Goal: Task Accomplishment & Management: Complete application form

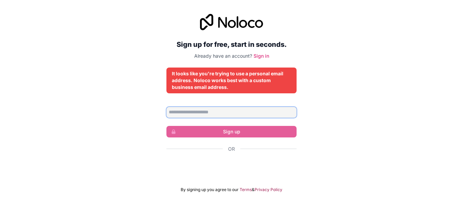
click at [217, 112] on input "Email address" at bounding box center [231, 112] width 130 height 11
type input "**********"
click at [231, 111] on input "**********" at bounding box center [231, 112] width 130 height 11
click at [263, 55] on link "Sign in" at bounding box center [262, 56] width 16 height 6
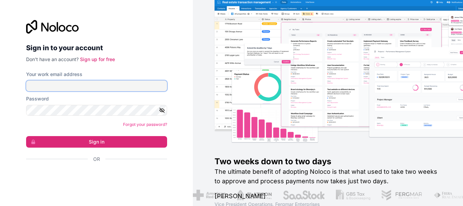
click at [72, 86] on input "Your work email address" at bounding box center [96, 85] width 141 height 11
type input "**********"
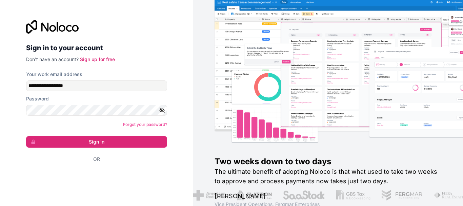
click at [165, 111] on icon "button" at bounding box center [162, 110] width 6 height 6
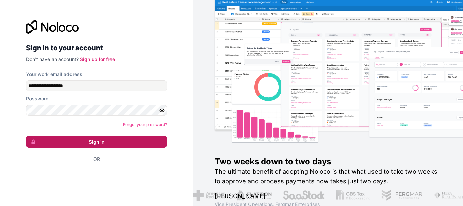
click at [73, 138] on button "Sign in" at bounding box center [96, 142] width 141 height 12
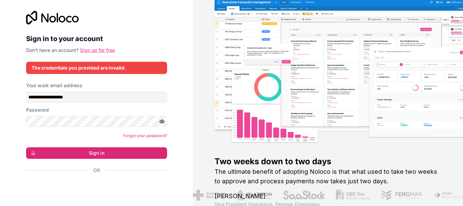
click at [97, 50] on link "Sign up for free" at bounding box center [97, 50] width 35 height 6
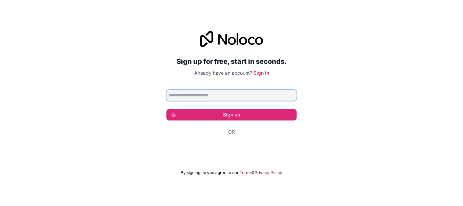
click at [264, 91] on input "Email address" at bounding box center [231, 95] width 130 height 11
type input "**********"
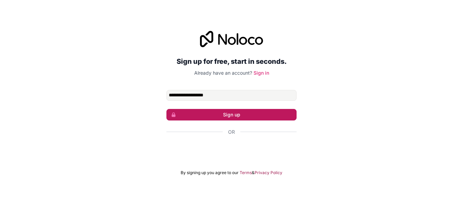
click at [252, 115] on button "Sign up" at bounding box center [231, 115] width 130 height 12
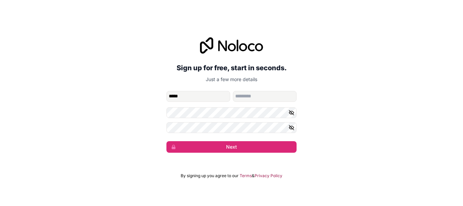
type input "*****"
click at [250, 96] on input "family-name" at bounding box center [265, 96] width 64 height 11
type input "*****"
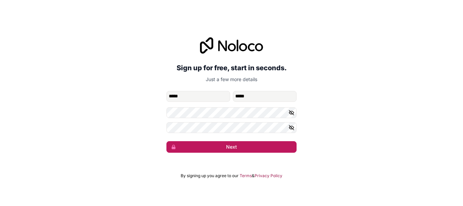
click at [247, 144] on button "Next" at bounding box center [231, 147] width 130 height 12
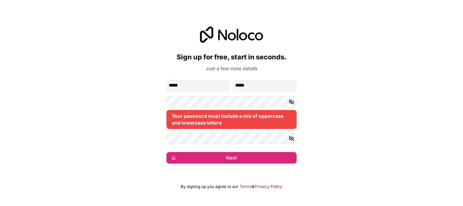
click at [291, 140] on icon "button" at bounding box center [292, 138] width 6 height 6
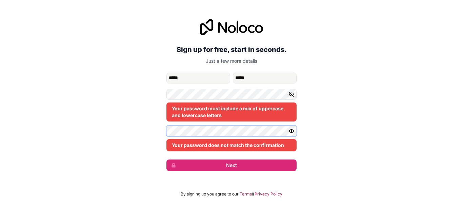
click at [153, 131] on div "**********" at bounding box center [231, 94] width 463 height 171
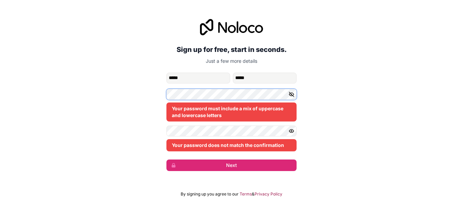
click at [94, 94] on div "**********" at bounding box center [231, 94] width 463 height 171
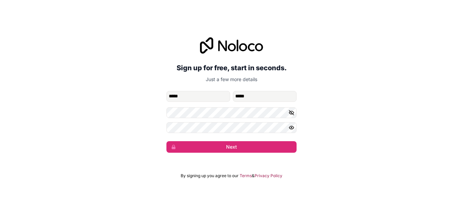
click at [291, 116] on button "button" at bounding box center [293, 112] width 8 height 11
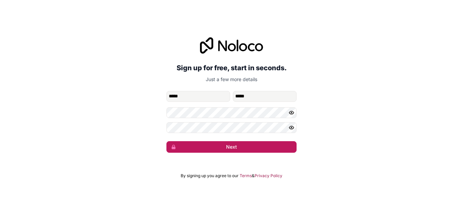
click at [233, 151] on button "Next" at bounding box center [231, 147] width 130 height 12
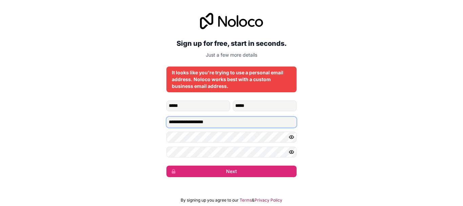
click at [220, 121] on input "**********" at bounding box center [231, 122] width 130 height 11
drag, startPoint x: 220, startPoint y: 121, endPoint x: 203, endPoint y: 128, distance: 18.5
click at [202, 127] on input "**********" at bounding box center [231, 122] width 130 height 11
drag, startPoint x: 240, startPoint y: 125, endPoint x: 236, endPoint y: 123, distance: 4.7
click at [239, 124] on input "**********" at bounding box center [231, 122] width 130 height 11
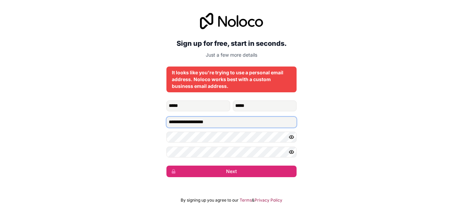
click at [217, 121] on input "**********" at bounding box center [231, 122] width 130 height 11
click at [224, 123] on input "**********" at bounding box center [231, 122] width 130 height 11
drag, startPoint x: 224, startPoint y: 123, endPoint x: 157, endPoint y: 123, distance: 67.1
click at [157, 123] on div "**********" at bounding box center [231, 94] width 463 height 183
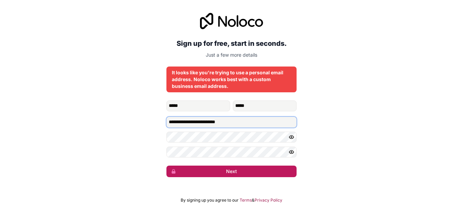
type input "**********"
click at [237, 173] on button "Next" at bounding box center [231, 171] width 130 height 12
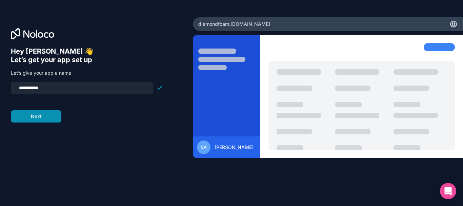
click at [47, 117] on button "Next" at bounding box center [36, 116] width 51 height 12
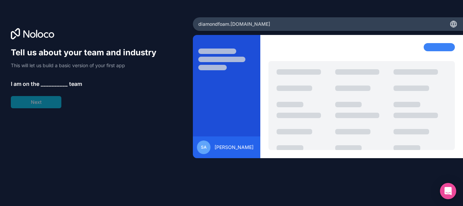
click at [48, 83] on span "__________" at bounding box center [54, 84] width 27 height 8
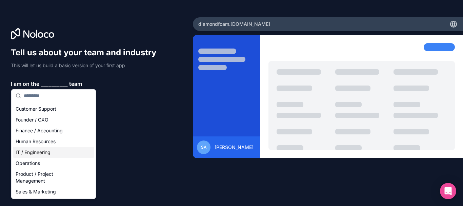
click at [44, 153] on div "IT / Engineering" at bounding box center [53, 152] width 81 height 11
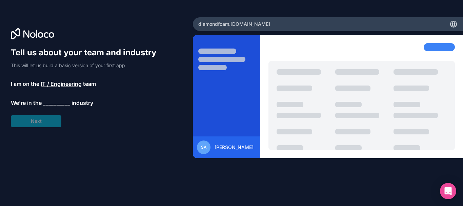
click at [49, 102] on span "__________" at bounding box center [56, 103] width 27 height 8
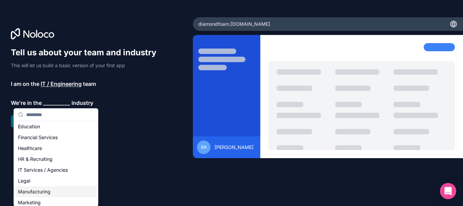
scroll to position [68, 0]
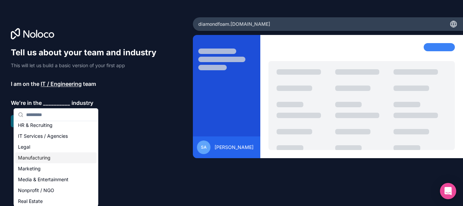
click at [48, 157] on div "Manufacturing" at bounding box center [55, 157] width 81 height 11
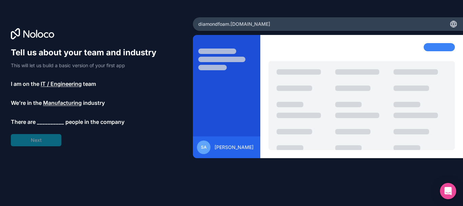
click at [55, 122] on span "__________" at bounding box center [50, 122] width 27 height 8
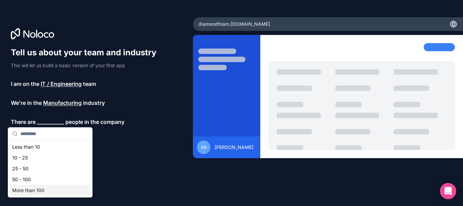
click at [45, 191] on div "More than 100" at bounding box center [49, 190] width 81 height 11
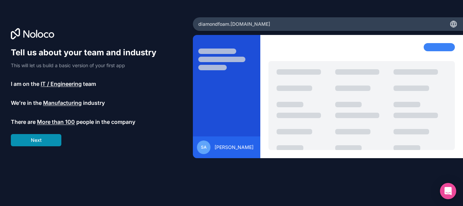
click at [49, 138] on button "Next" at bounding box center [36, 140] width 51 height 12
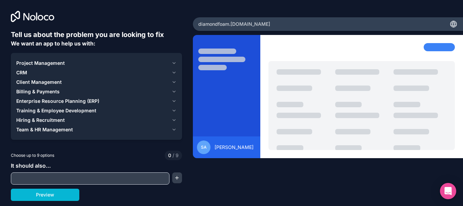
click at [146, 177] on input "text" at bounding box center [90, 178] width 155 height 9
click at [172, 71] on icon "button" at bounding box center [174, 72] width 5 height 5
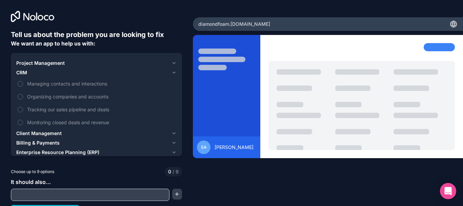
click at [172, 62] on icon "button" at bounding box center [174, 62] width 5 height 5
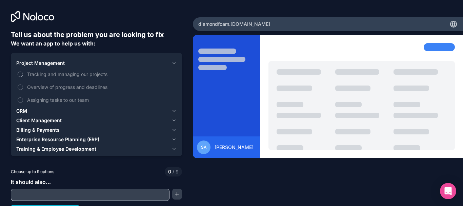
click at [22, 76] on label "Tracking and managing our projects" at bounding box center [96, 74] width 160 height 13
click at [22, 76] on button "Tracking and managing our projects" at bounding box center [20, 74] width 5 height 5
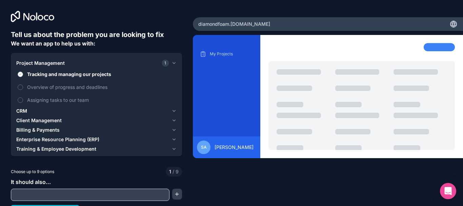
click at [22, 76] on label "Tracking and managing our projects" at bounding box center [96, 74] width 160 height 13
click at [22, 76] on button "Tracking and managing our projects" at bounding box center [20, 74] width 5 height 5
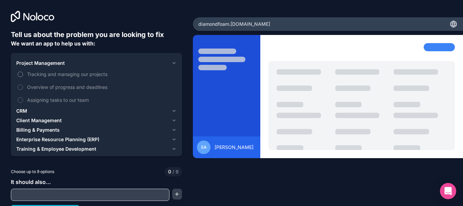
click at [22, 76] on label "Tracking and managing our projects" at bounding box center [96, 74] width 160 height 13
click at [22, 76] on button "Tracking and managing our projects" at bounding box center [20, 74] width 5 height 5
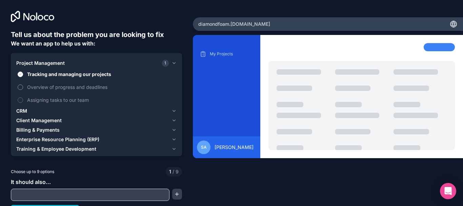
click at [21, 87] on button "Overview of progress and deadlines" at bounding box center [20, 86] width 5 height 5
click at [22, 100] on button "Assigning tasks to our team" at bounding box center [20, 99] width 5 height 5
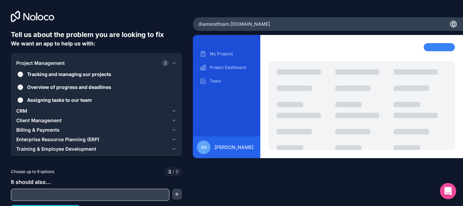
click at [173, 111] on icon "button" at bounding box center [174, 110] width 3 height 1
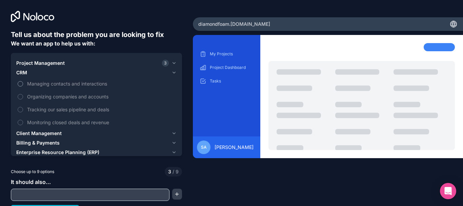
click at [21, 84] on button "Managing contacts and interactions" at bounding box center [20, 83] width 5 height 5
click at [21, 99] on button "Organizing companies and accounts" at bounding box center [20, 96] width 5 height 5
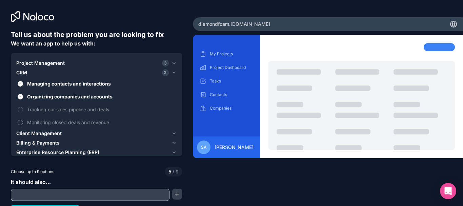
scroll to position [11, 0]
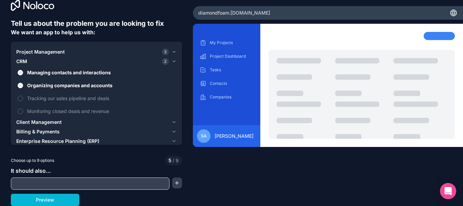
click at [22, 121] on span "Client Management" at bounding box center [38, 122] width 45 height 7
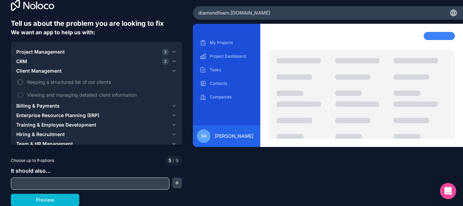
click at [21, 82] on button "Keeping a structured list of our clients" at bounding box center [20, 81] width 5 height 5
click at [35, 105] on span "Billing & Payments" at bounding box center [37, 105] width 43 height 7
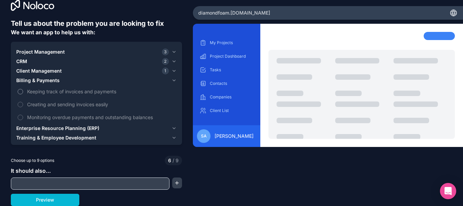
click at [28, 91] on span "Keeping track of invoices and payments" at bounding box center [101, 91] width 148 height 7
click at [23, 91] on button "Keeping track of invoices and payments" at bounding box center [20, 91] width 5 height 5
click at [48, 130] on span "Enterprise Resource Planning (ERP)" at bounding box center [57, 128] width 83 height 7
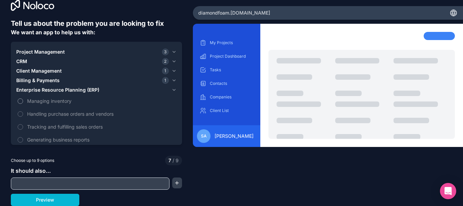
click at [21, 100] on button "Managing inventory" at bounding box center [20, 100] width 5 height 5
click at [22, 113] on button "Handling purchase orders and vendors" at bounding box center [20, 113] width 5 height 5
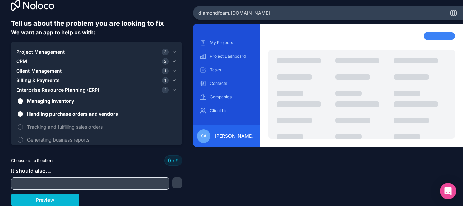
click at [73, 184] on input "text" at bounding box center [90, 183] width 155 height 9
click at [85, 185] on input "text" at bounding box center [90, 183] width 155 height 9
type input "****"
click at [253, 178] on div "Tell us about the problem you are looking to fix We want an app to help us with…" at bounding box center [231, 103] width 463 height 206
click at [58, 199] on button "Preview" at bounding box center [45, 200] width 68 height 12
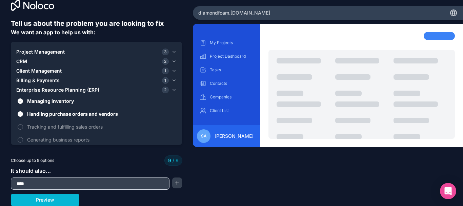
scroll to position [0, 0]
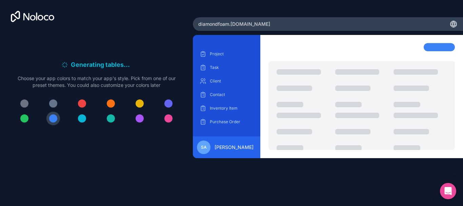
click at [54, 104] on div at bounding box center [53, 103] width 8 height 8
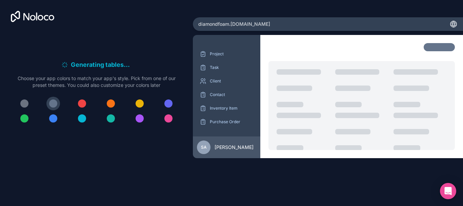
click at [214, 149] on div "SA [PERSON_NAME]" at bounding box center [226, 147] width 59 height 14
click at [205, 149] on span "SA" at bounding box center [204, 146] width 6 height 5
click at [254, 178] on div "Project Task Client Contact Inventory Item Purchase Order Vendor SA [PERSON_NAM…" at bounding box center [328, 112] width 270 height 154
click at [432, 49] on div at bounding box center [439, 47] width 31 height 8
click at [53, 107] on div at bounding box center [53, 103] width 8 height 8
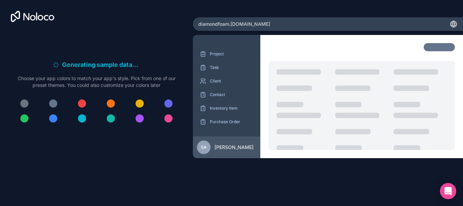
click at [53, 107] on div at bounding box center [53, 103] width 8 height 8
click at [76, 134] on div "Generating sample data . . . Meanwhile, let's personalize it! Choose your app c…" at bounding box center [96, 95] width 171 height 131
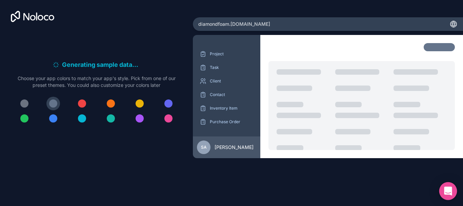
click at [448, 193] on icon "Open Intercom Messenger" at bounding box center [448, 190] width 9 height 9
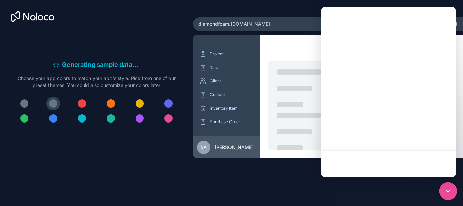
click at [449, 192] on icon "Open Intercom Messenger" at bounding box center [448, 190] width 9 height 9
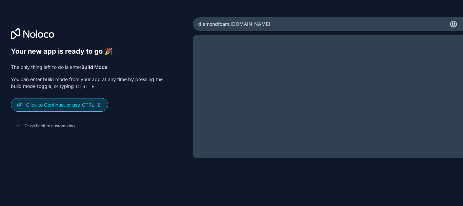
click at [75, 100] on div "Click to Continue, or use Ctrl E" at bounding box center [59, 104] width 97 height 13
